Goal: Information Seeking & Learning: Check status

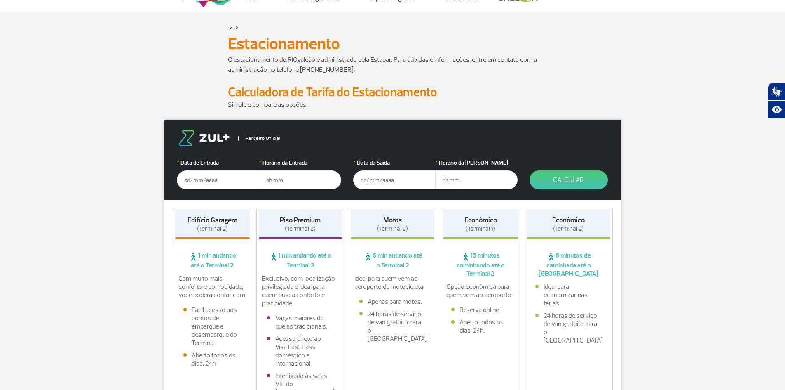
scroll to position [41, 0]
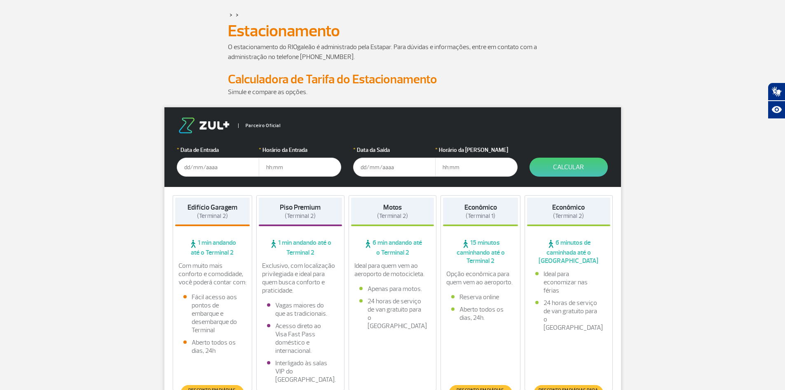
drag, startPoint x: 195, startPoint y: 243, endPoint x: 247, endPoint y: 251, distance: 53.0
click at [247, 251] on span "1 min andando até o Terminal 2" at bounding box center [212, 247] width 75 height 18
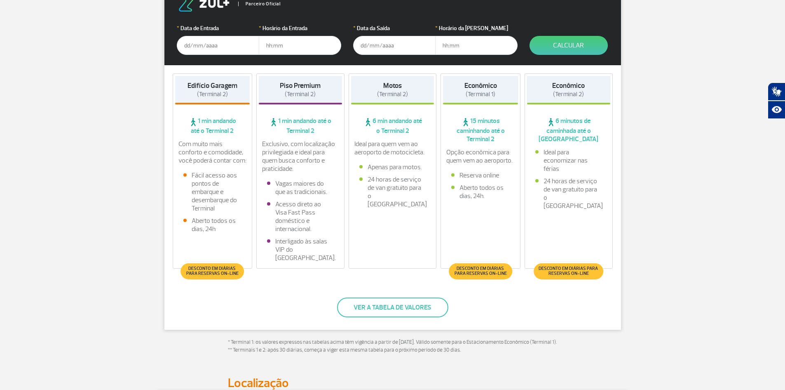
scroll to position [165, 0]
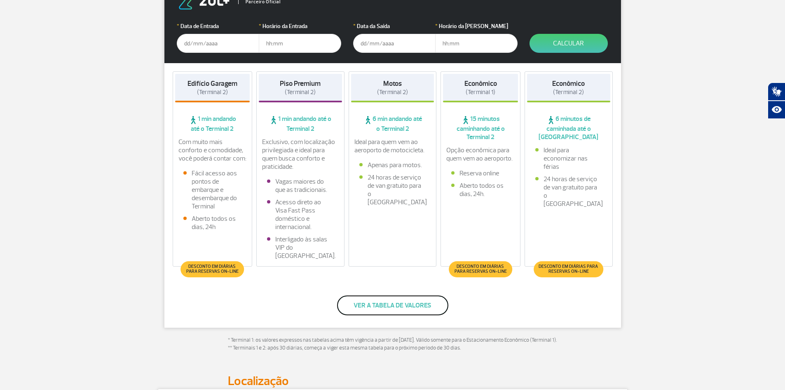
click at [355, 303] on button "Ver a tabela de valores" at bounding box center [392, 305] width 111 height 20
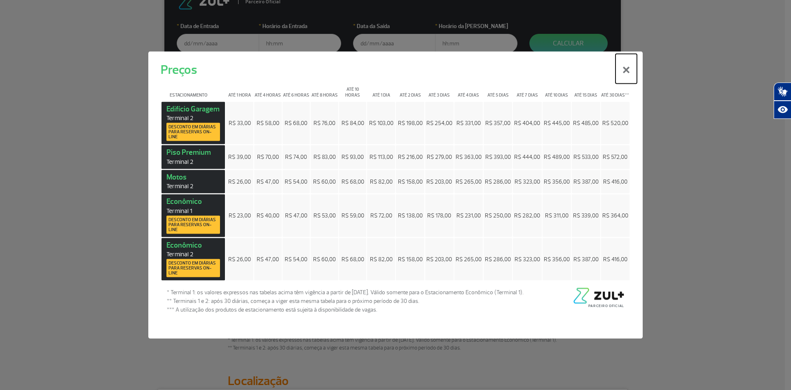
click at [627, 69] on button "×" at bounding box center [626, 69] width 21 height 30
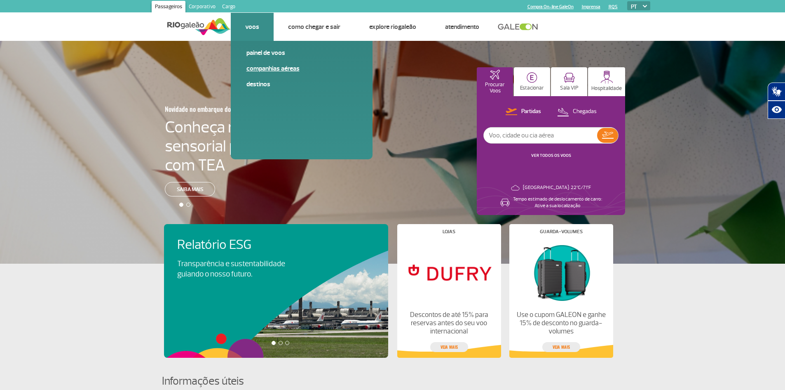
click at [258, 66] on link "Companhias Aéreas" at bounding box center [302, 68] width 110 height 9
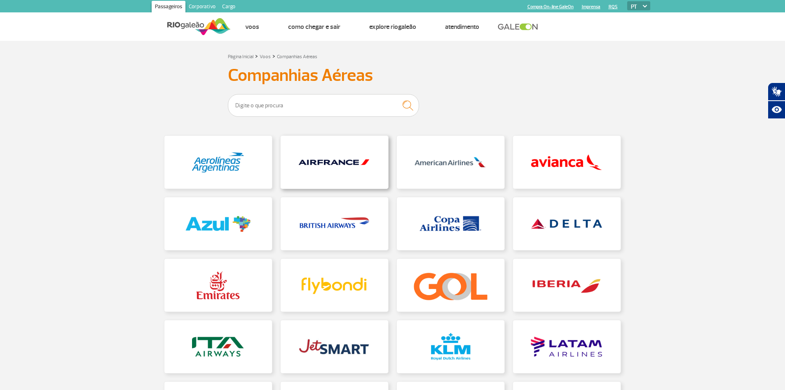
scroll to position [124, 0]
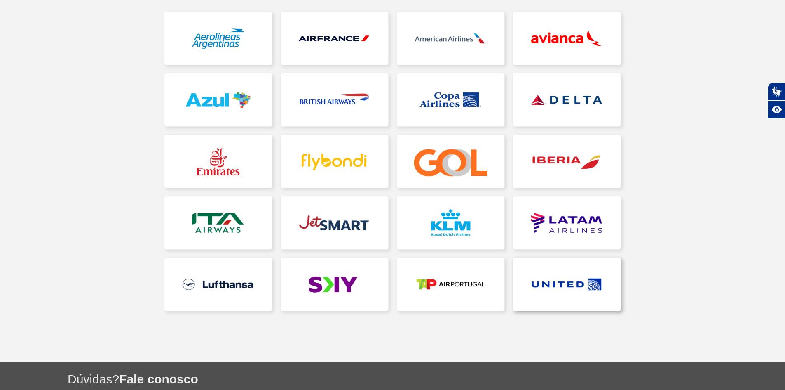
click at [540, 277] on link at bounding box center [567, 284] width 108 height 53
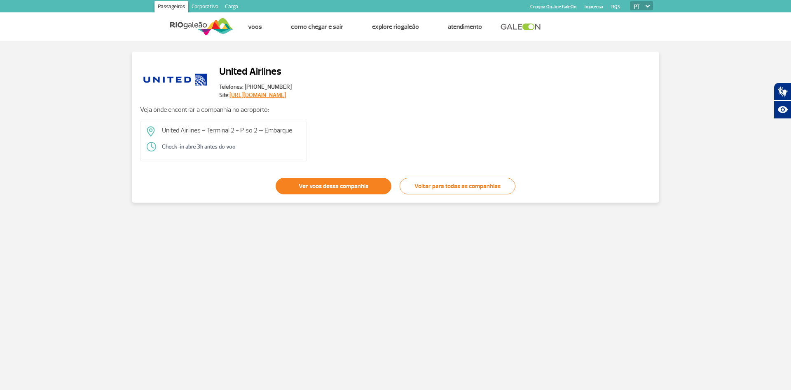
click at [331, 184] on link "Ver voos dessa companhia" at bounding box center [334, 186] width 116 height 16
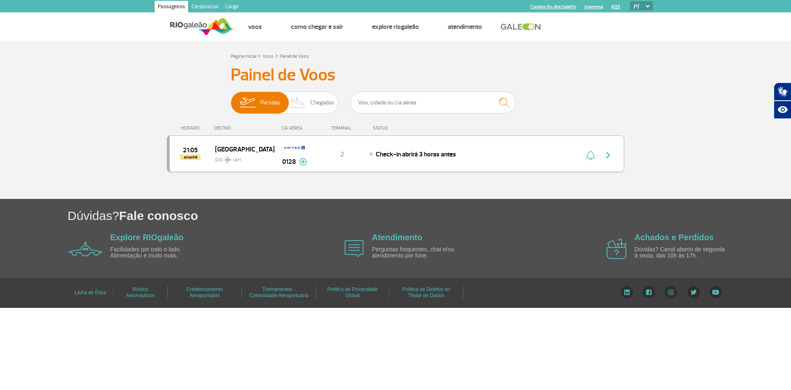
click at [608, 155] on img "button" at bounding box center [608, 155] width 10 height 10
